Goal: Check status: Check status

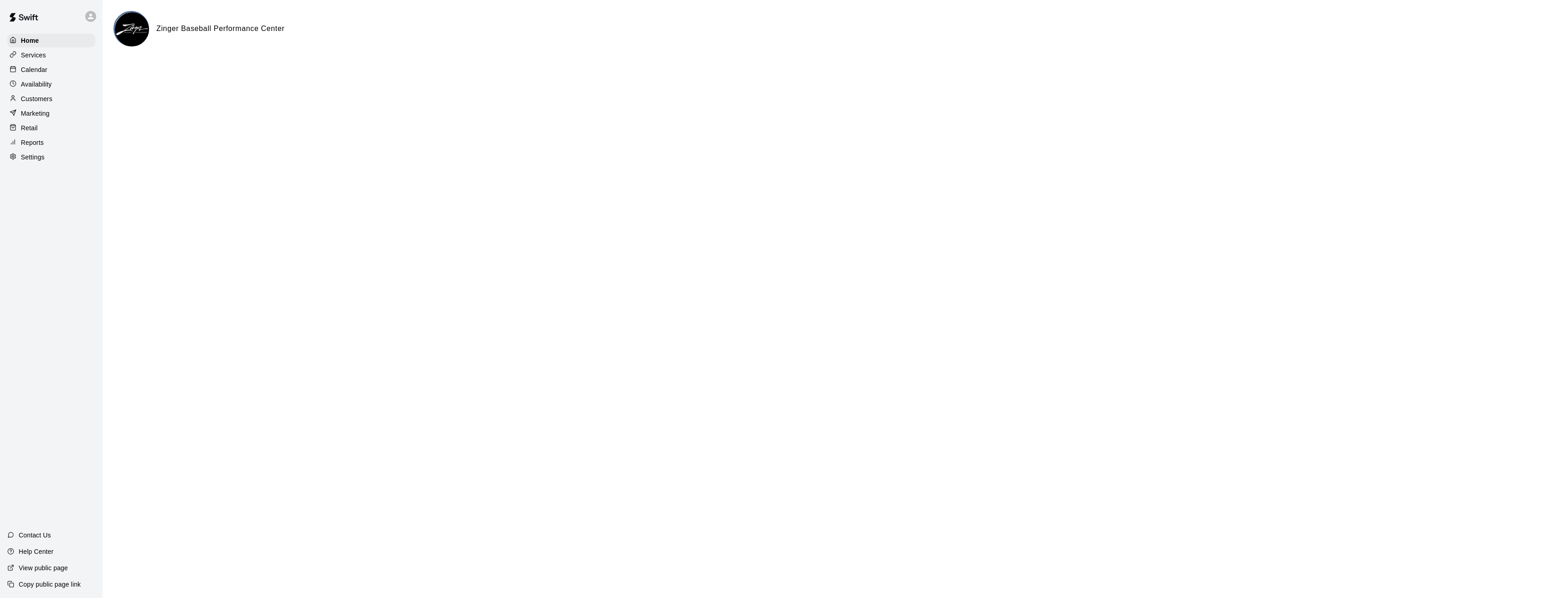
click at [38, 70] on p "Calendar" at bounding box center [33, 69] width 26 height 9
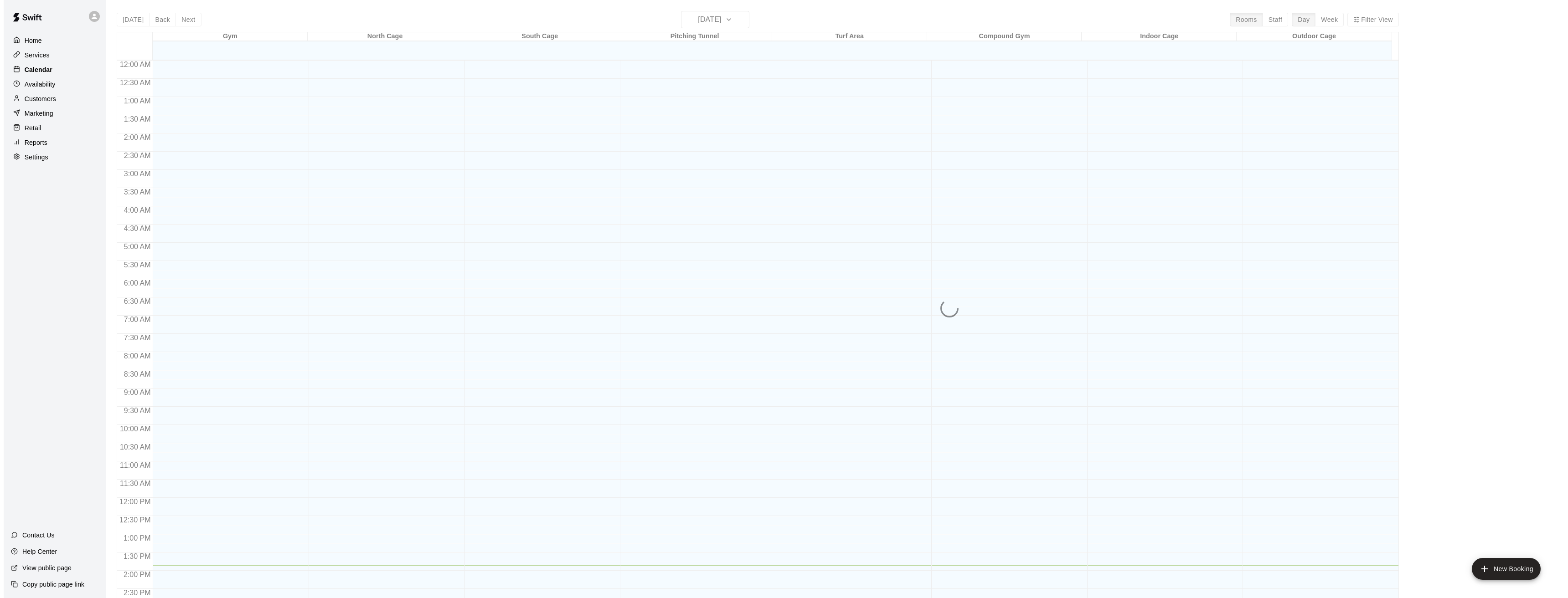
scroll to position [299, 0]
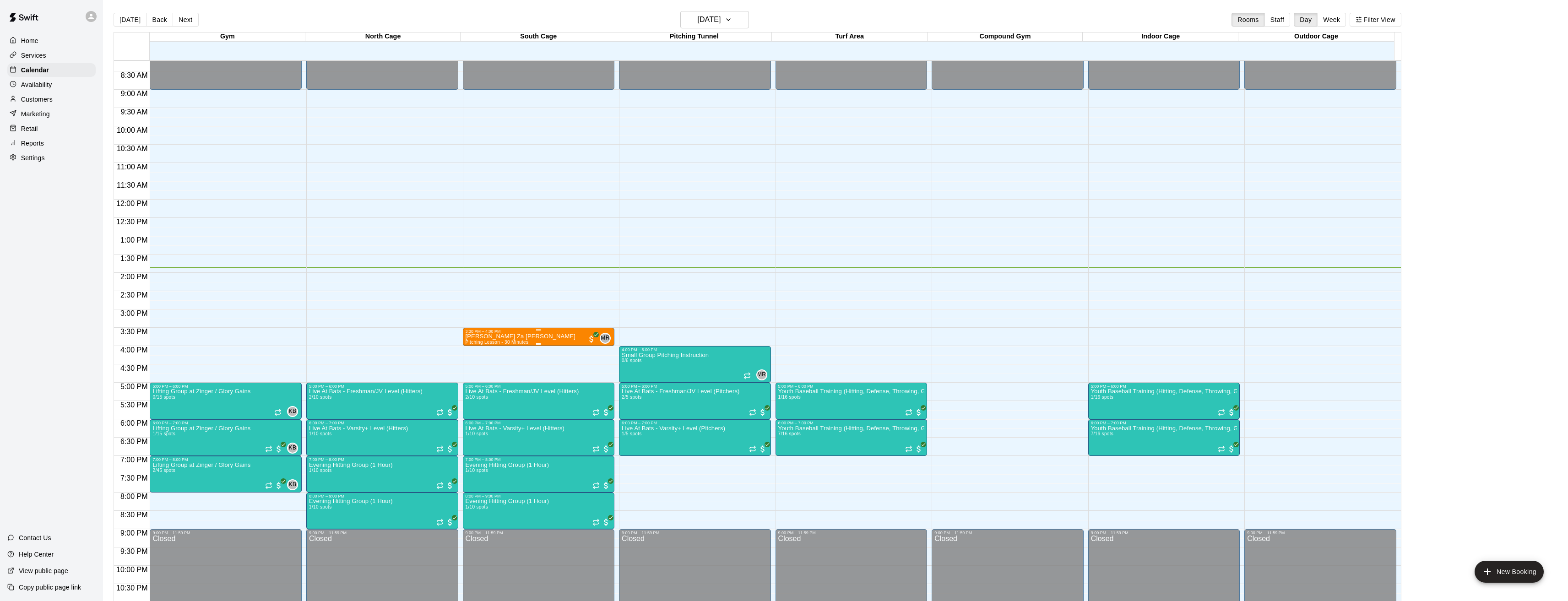
click at [474, 364] on img "edit" at bounding box center [474, 366] width 10 height 10
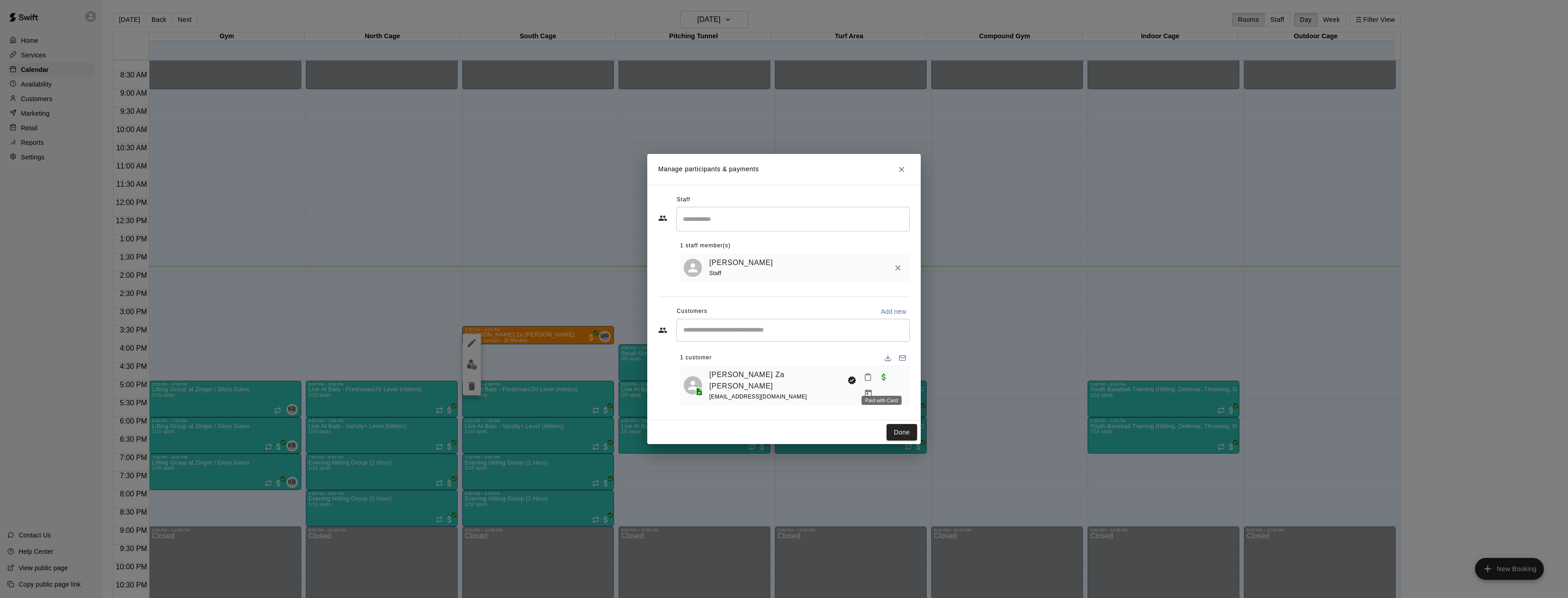
click at [881, 380] on span "Paid with Card" at bounding box center [884, 377] width 16 height 8
click at [729, 380] on link "[PERSON_NAME] Za [PERSON_NAME]" at bounding box center [776, 381] width 135 height 23
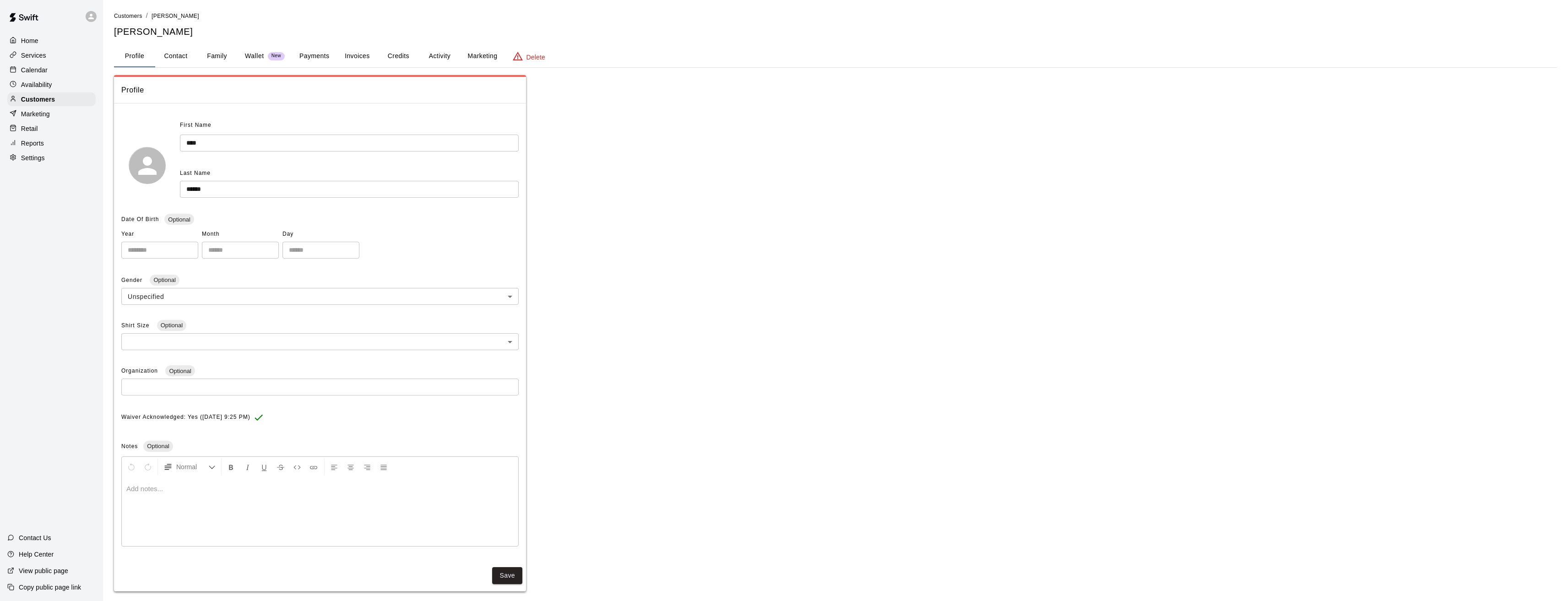
click at [320, 54] on button "Payments" at bounding box center [314, 56] width 45 height 22
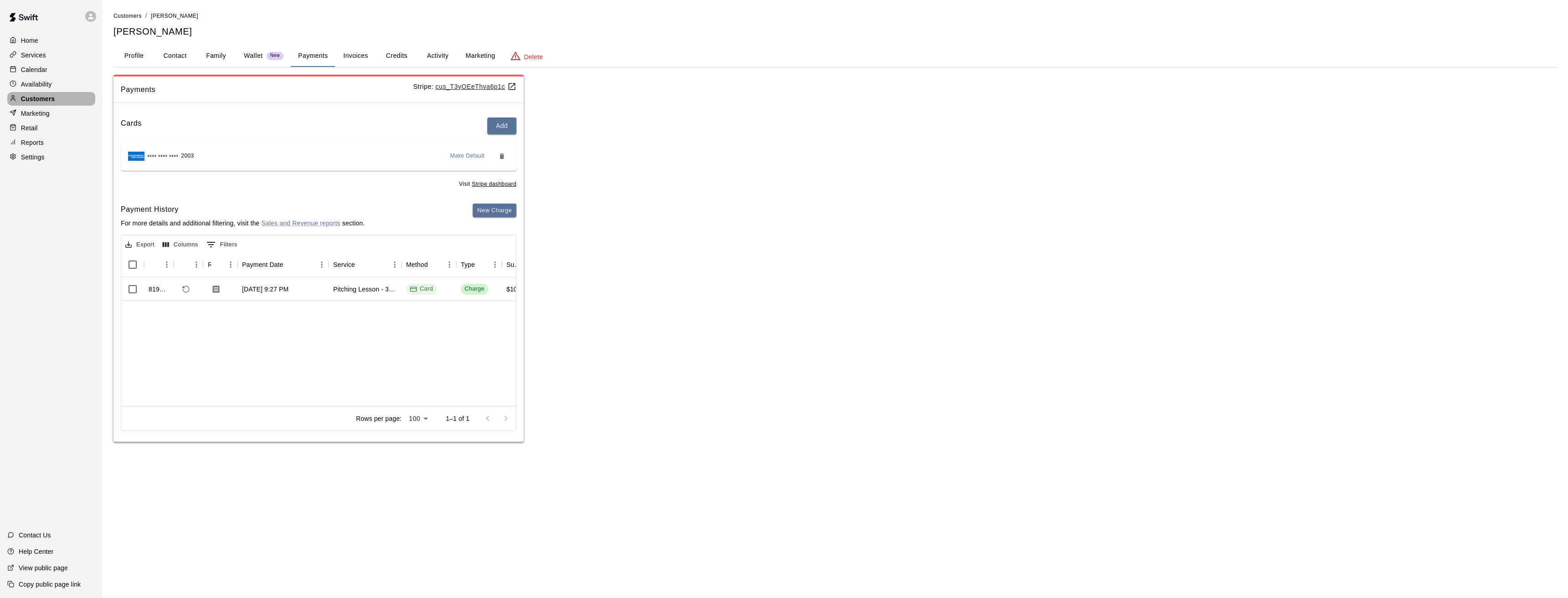
click at [40, 102] on p "Customers" at bounding box center [37, 99] width 33 height 9
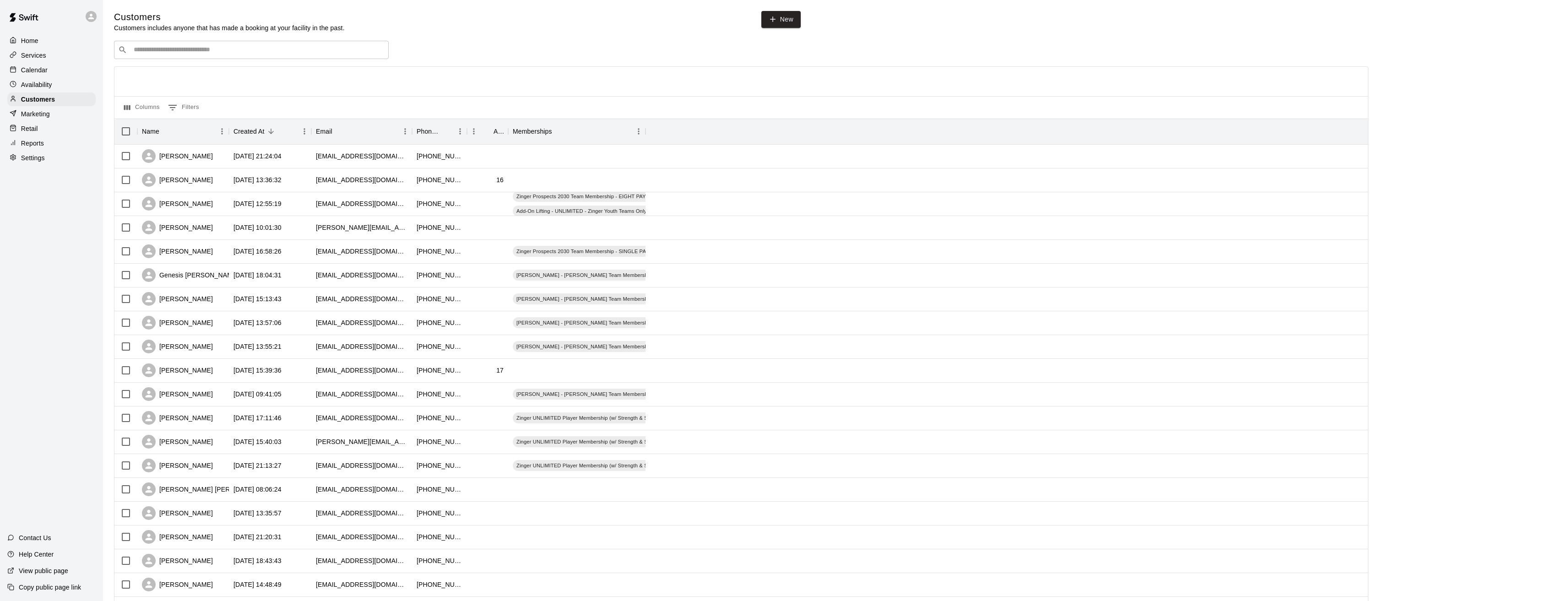
click at [32, 43] on p "Home" at bounding box center [29, 40] width 17 height 9
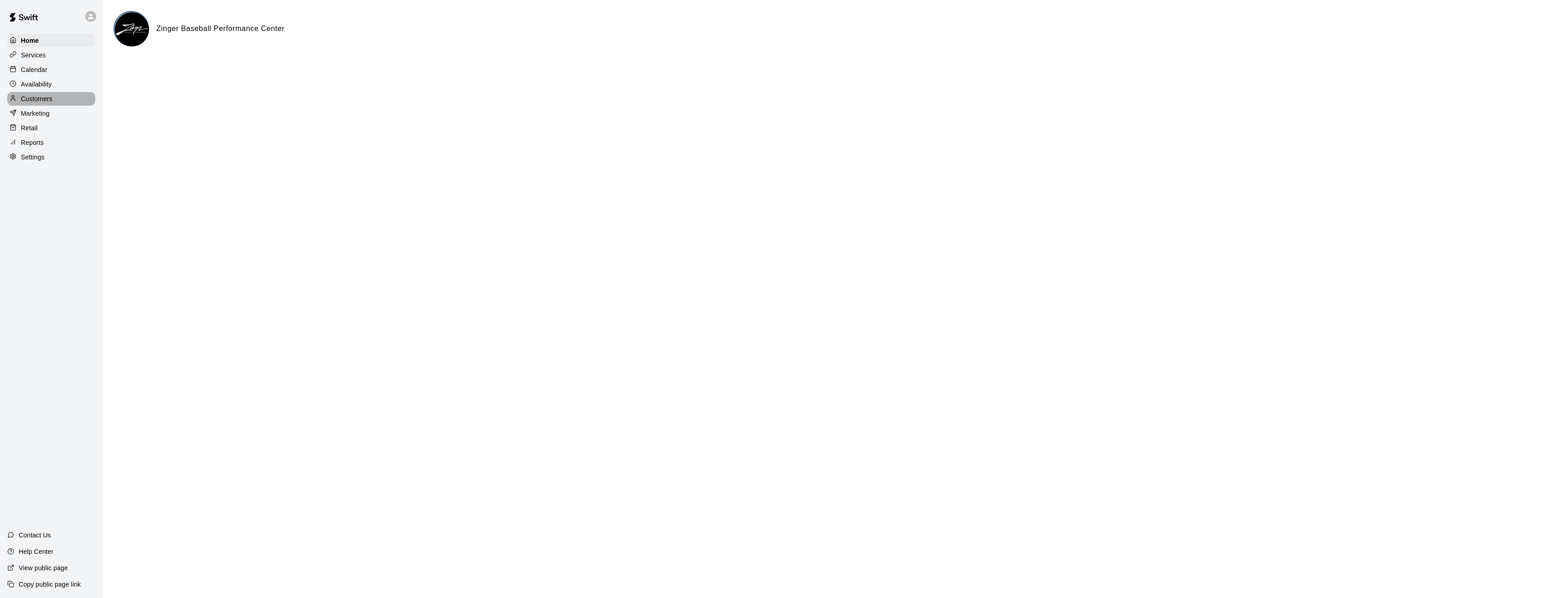
click at [33, 101] on p "Customers" at bounding box center [37, 99] width 32 height 9
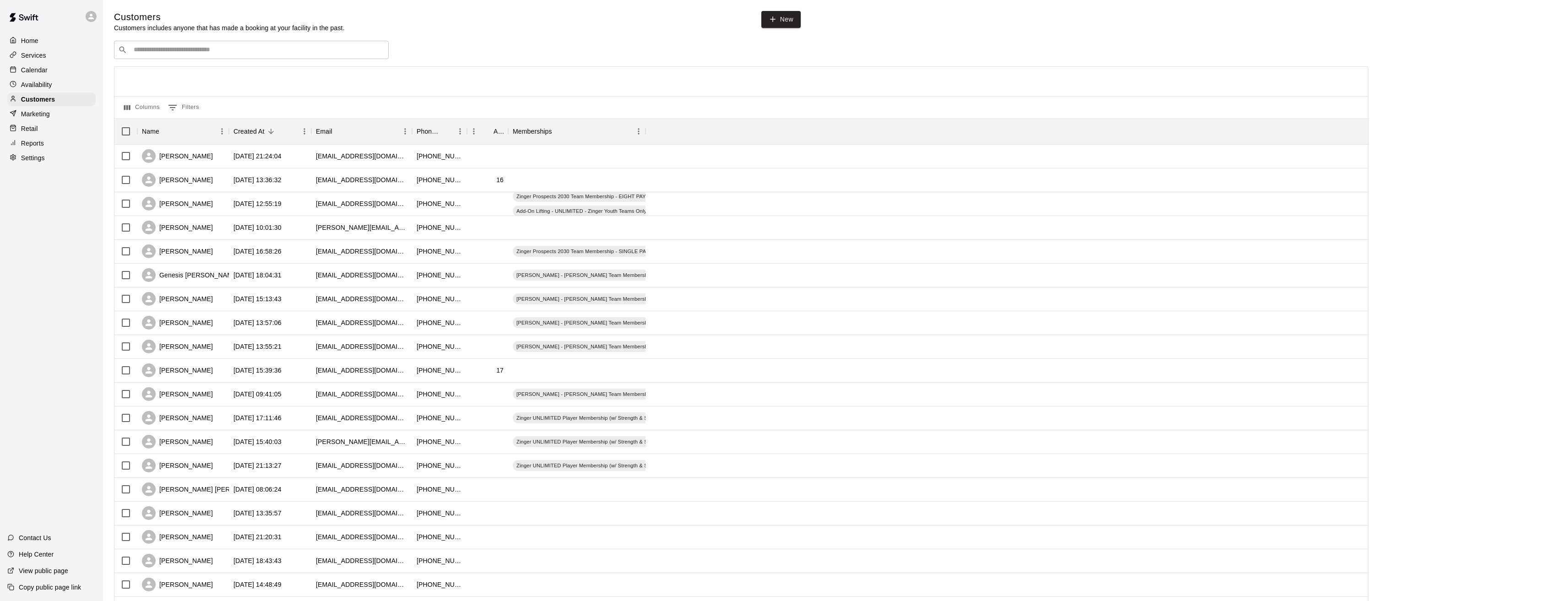
click at [30, 73] on p "Calendar" at bounding box center [34, 70] width 26 height 9
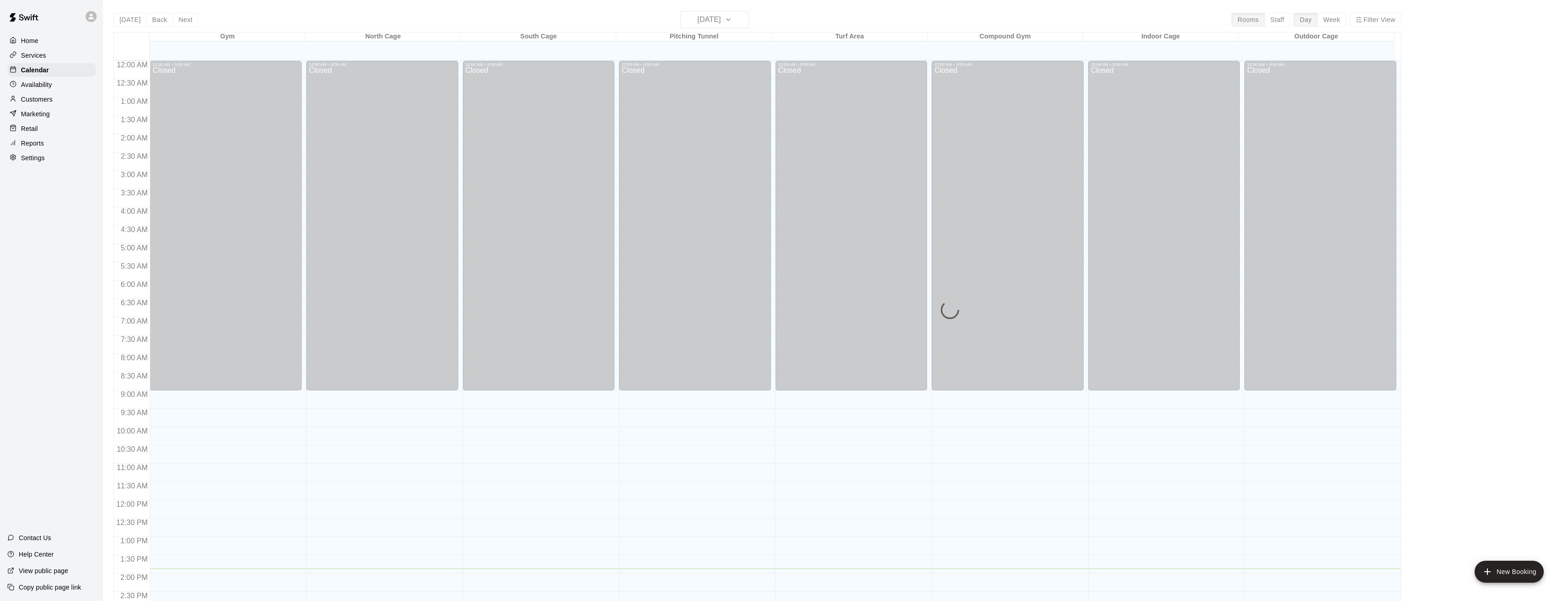
scroll to position [301, 0]
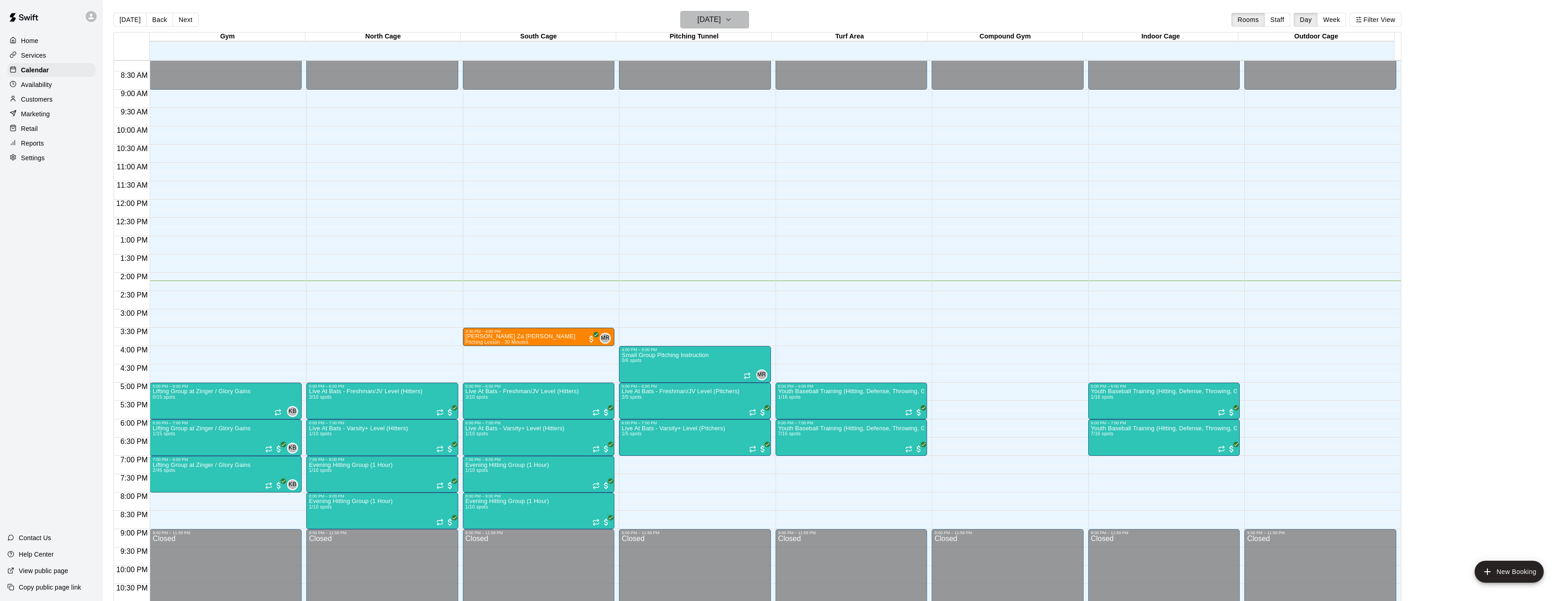
click at [732, 18] on icon "button" at bounding box center [728, 20] width 7 height 11
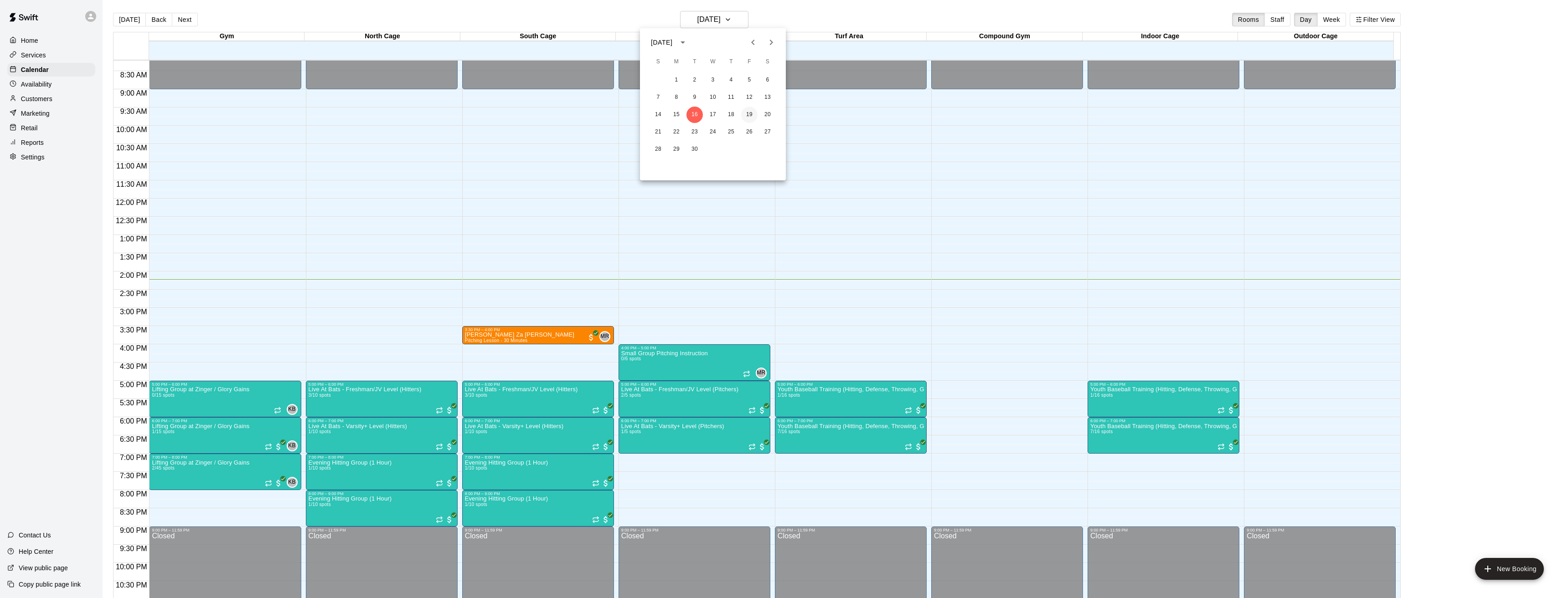
click at [752, 115] on button "19" at bounding box center [749, 114] width 16 height 16
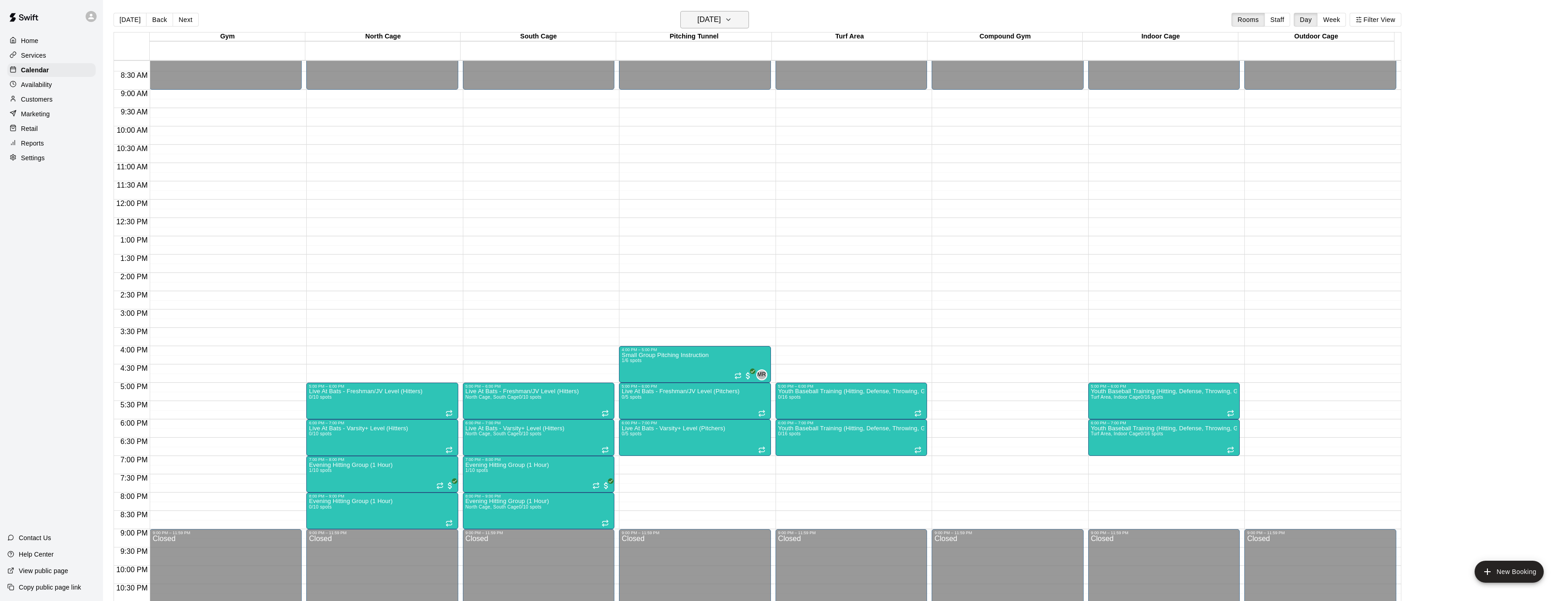
click at [732, 21] on icon "button" at bounding box center [728, 20] width 7 height 11
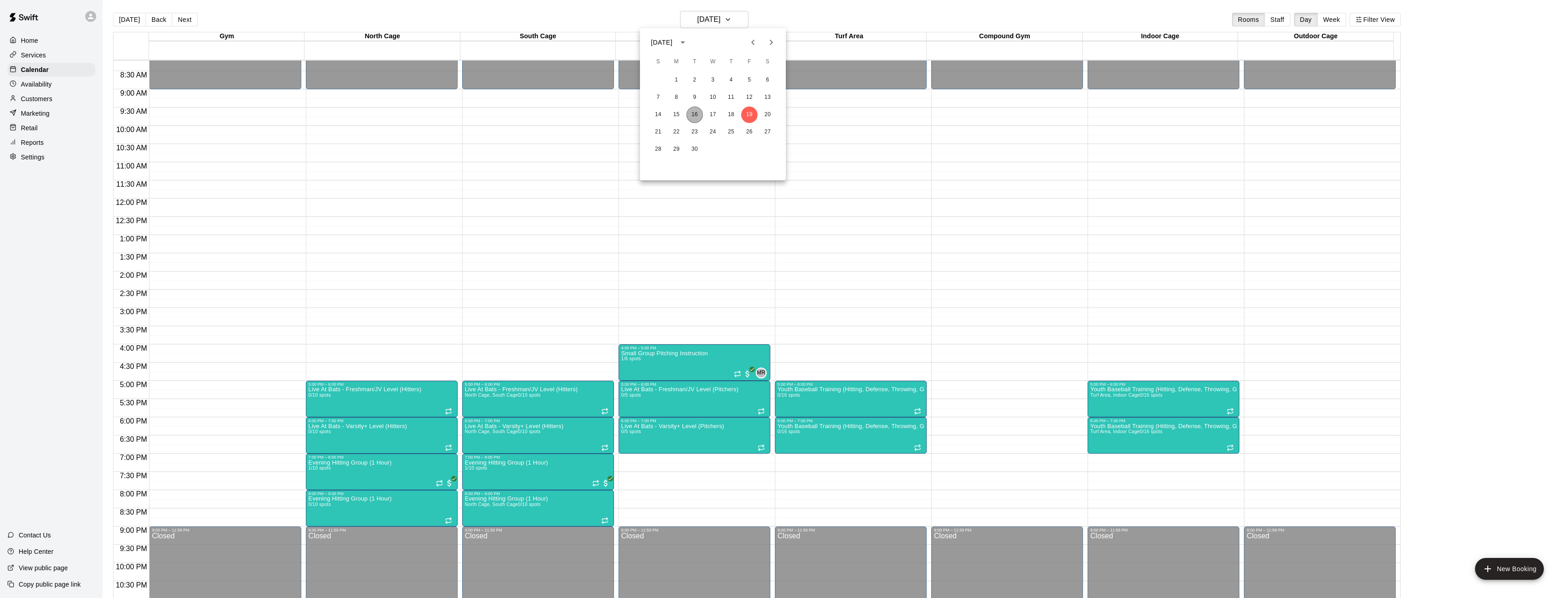
click at [695, 111] on button "16" at bounding box center [695, 114] width 16 height 16
